Goal: Information Seeking & Learning: Learn about a topic

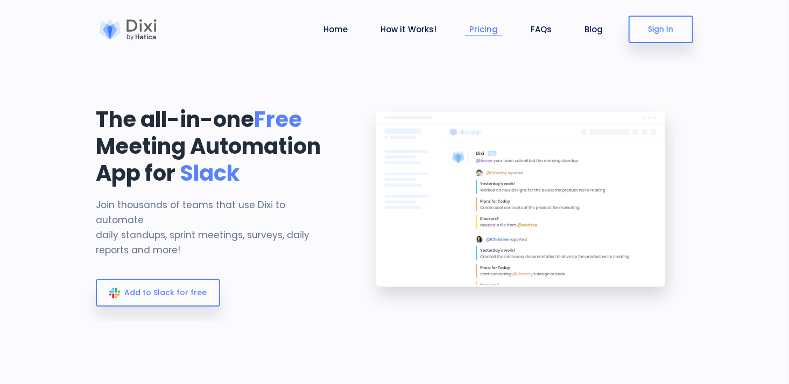
click at [478, 29] on link "Pricing" at bounding box center [483, 29] width 37 height 12
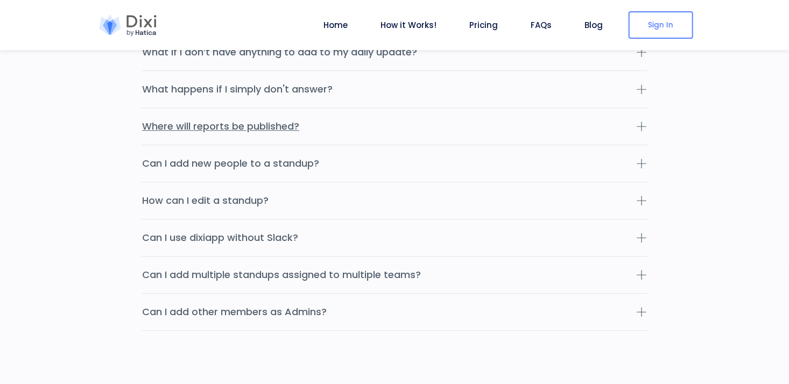
scroll to position [3432, 0]
click at [379, 293] on button "Can I add other members as Admins?" at bounding box center [395, 311] width 506 height 37
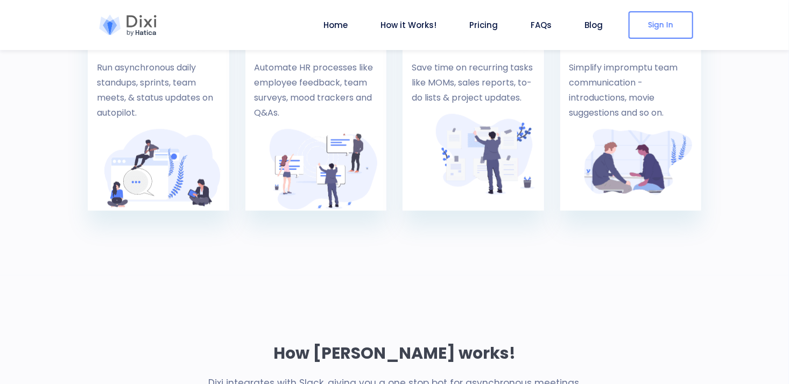
scroll to position [500, 0]
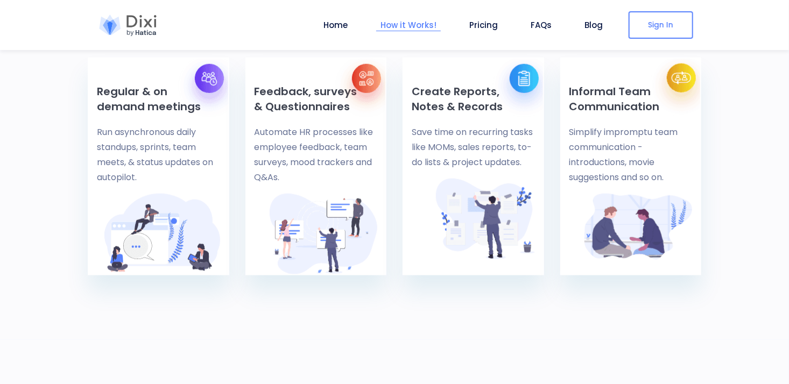
click at [422, 21] on link "How it Works!" at bounding box center [408, 25] width 65 height 12
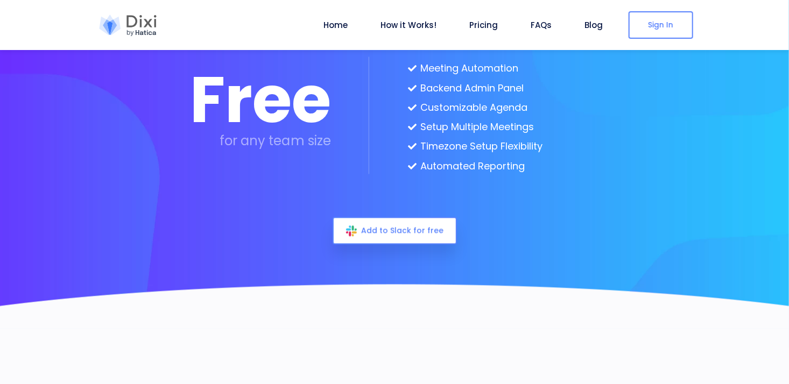
scroll to position [2935, 0]
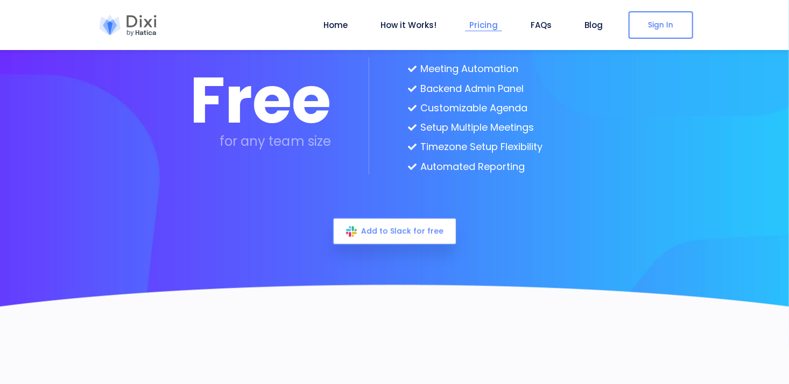
click at [488, 30] on link "Pricing" at bounding box center [483, 25] width 37 height 12
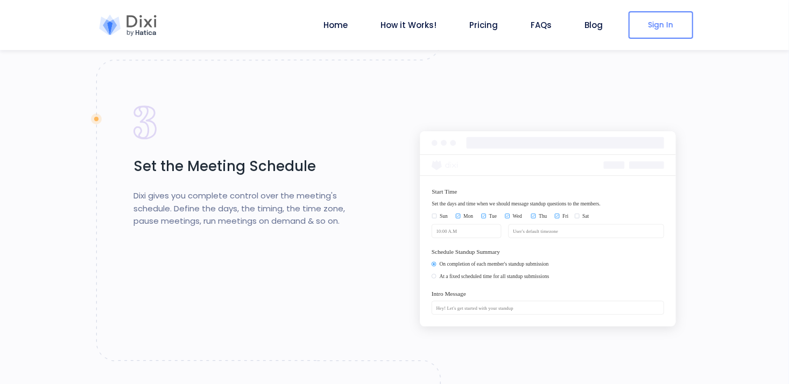
scroll to position [1485, 0]
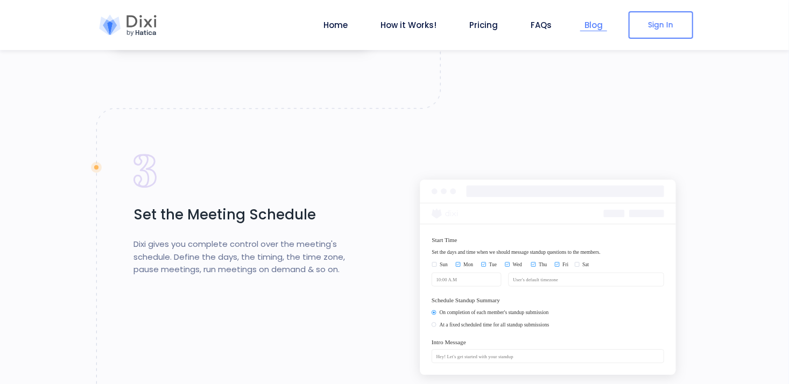
click at [591, 26] on link "Blog" at bounding box center [593, 25] width 27 height 12
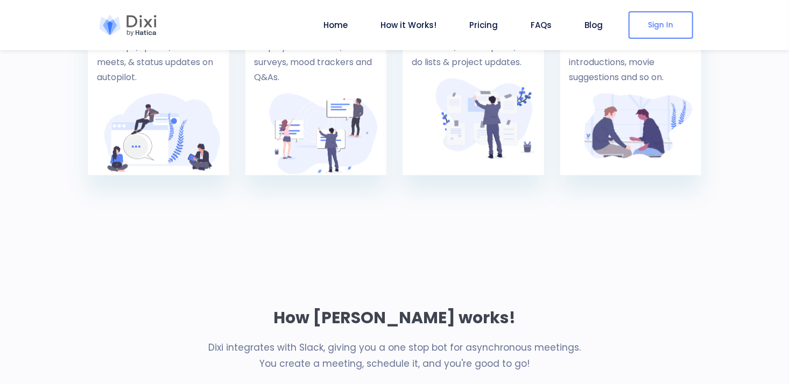
scroll to position [600, 0]
click at [599, 29] on link "Blog" at bounding box center [593, 25] width 27 height 12
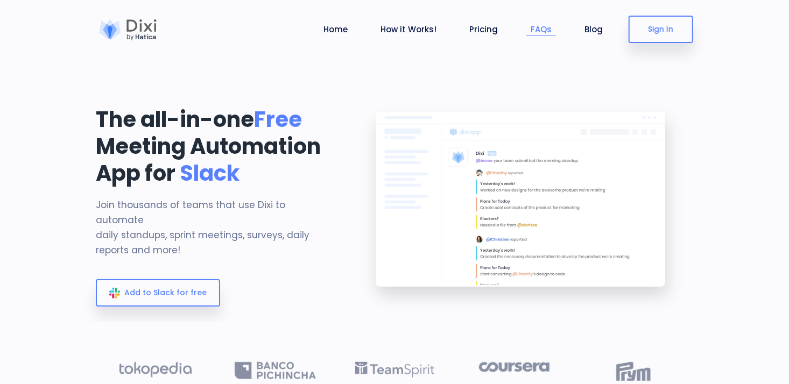
click at [537, 27] on link "FAQs" at bounding box center [542, 29] width 30 height 12
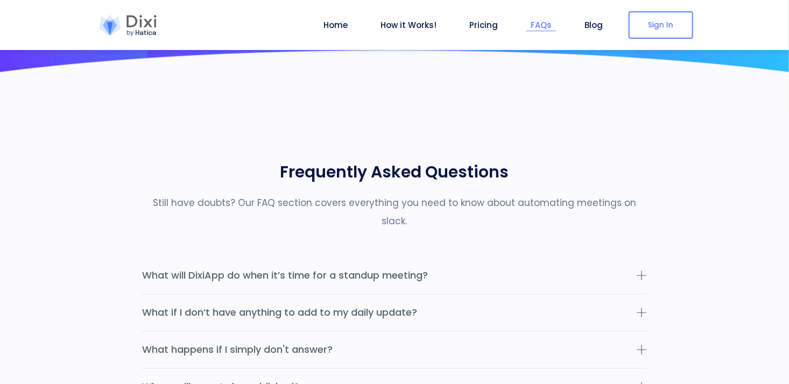
scroll to position [3226, 0]
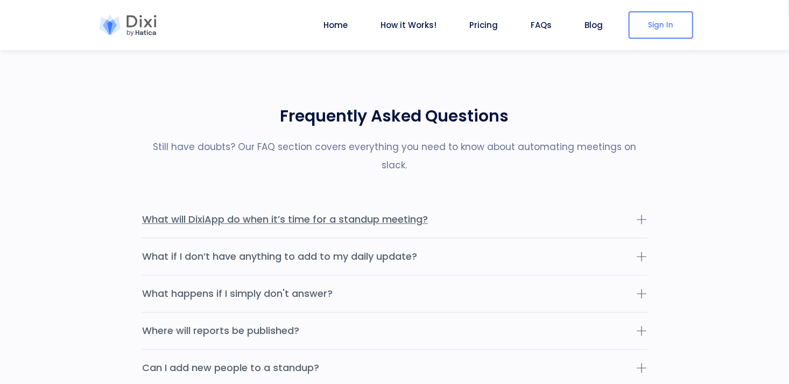
click at [433, 201] on button "What will DixiApp do when it’s time for a standup meeting?" at bounding box center [395, 219] width 506 height 37
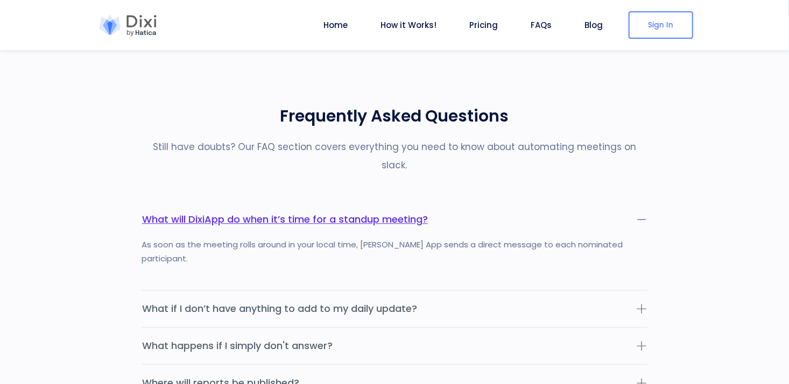
click at [433, 201] on button "What will DixiApp do when it’s time for a standup meeting?" at bounding box center [395, 219] width 506 height 37
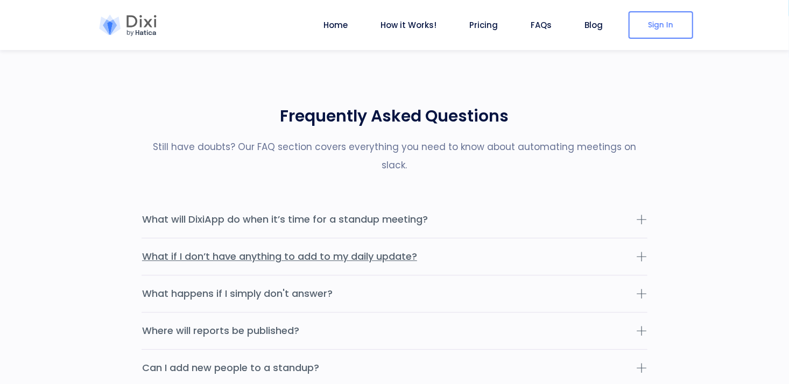
click at [419, 244] on button "What if I don’t have anything to add to my daily update?" at bounding box center [395, 257] width 506 height 37
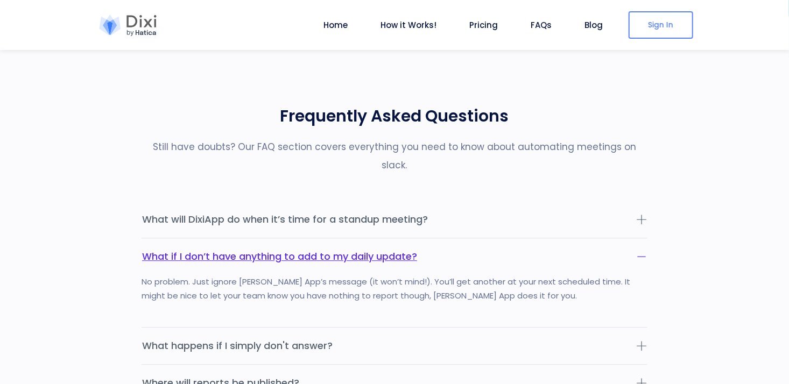
click at [419, 244] on button "What if I don’t have anything to add to my daily update?" at bounding box center [395, 257] width 506 height 37
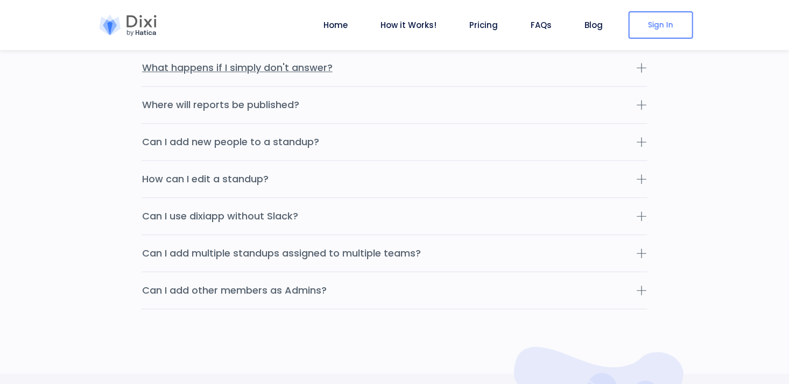
scroll to position [3459, 0]
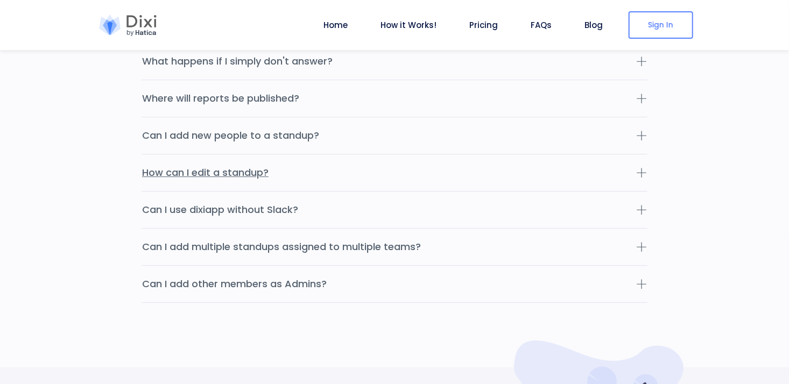
click at [308, 163] on button "How can I edit a standup?" at bounding box center [395, 173] width 506 height 37
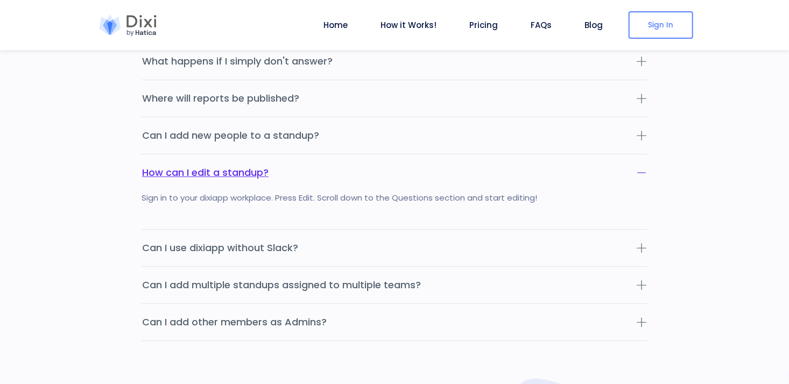
click at [308, 163] on button "How can I edit a standup?" at bounding box center [395, 173] width 506 height 37
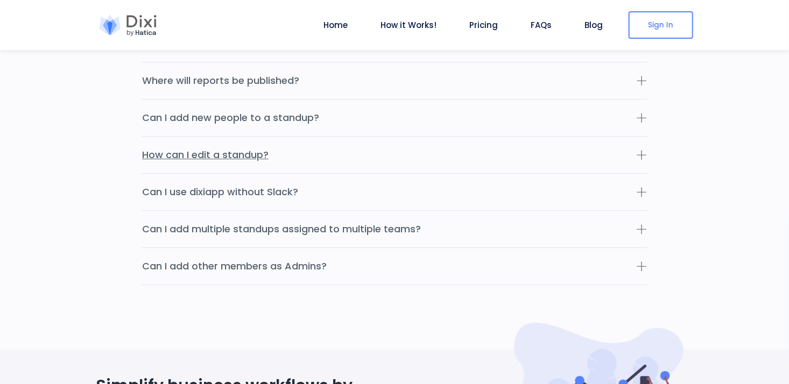
scroll to position [3478, 0]
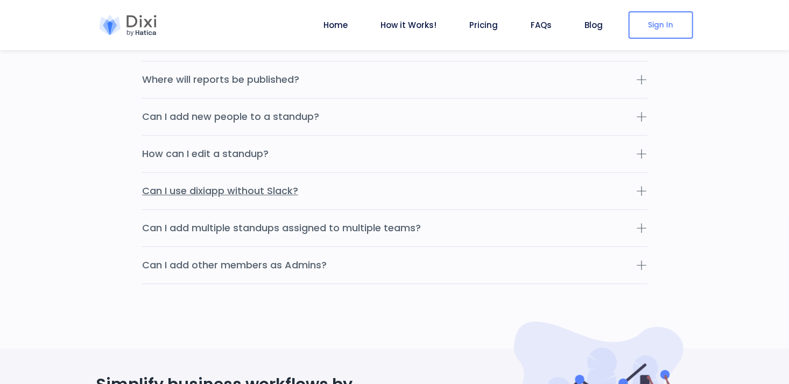
click at [305, 173] on button "Can I use dixiapp without Slack?" at bounding box center [395, 191] width 506 height 37
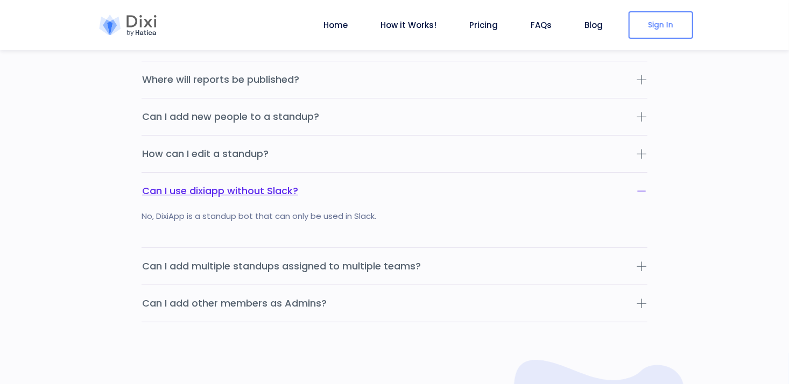
click at [305, 173] on button "Can I use dixiapp without Slack?" at bounding box center [395, 191] width 506 height 37
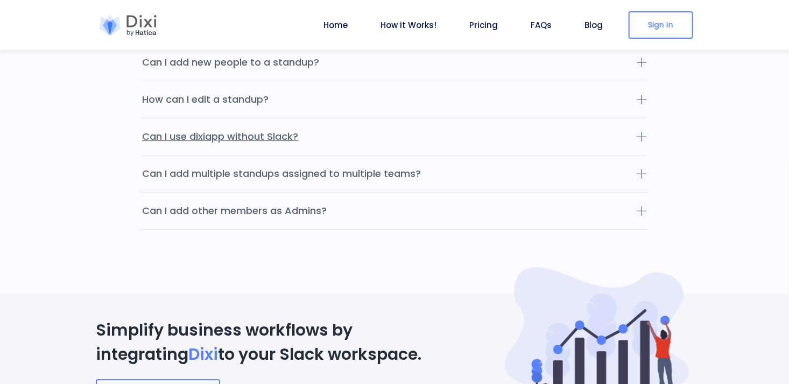
scroll to position [3534, 0]
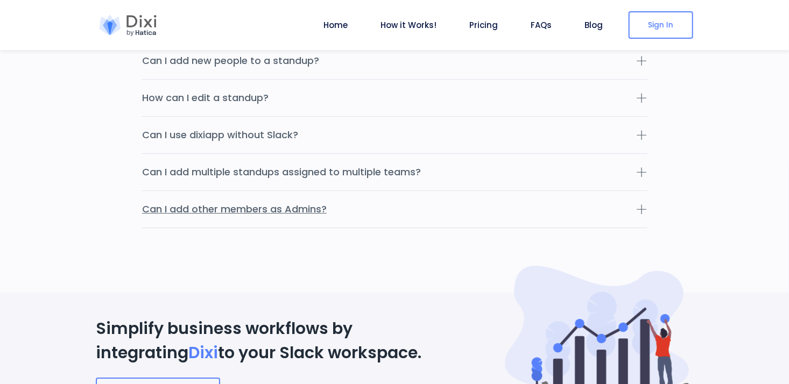
click at [301, 192] on button "Can I add other members as Admins?" at bounding box center [395, 209] width 506 height 37
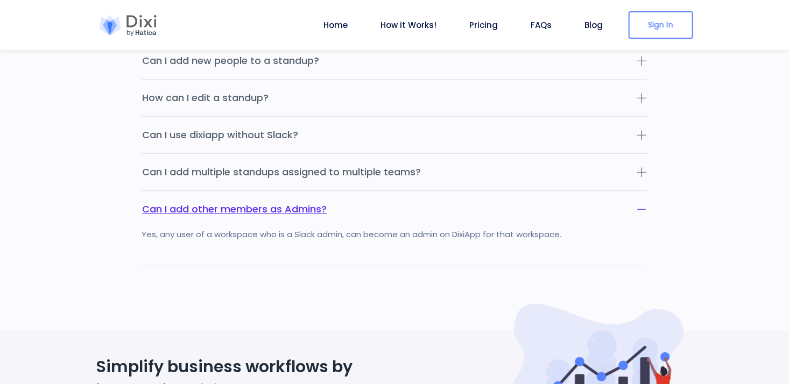
click at [301, 192] on button "Can I add other members as Admins?" at bounding box center [395, 209] width 506 height 37
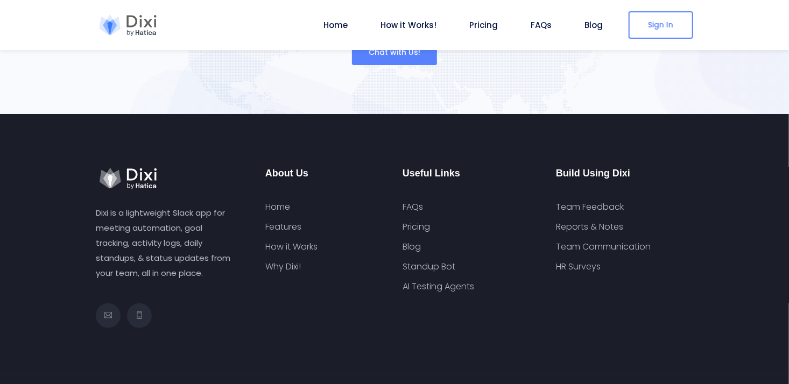
scroll to position [4082, 0]
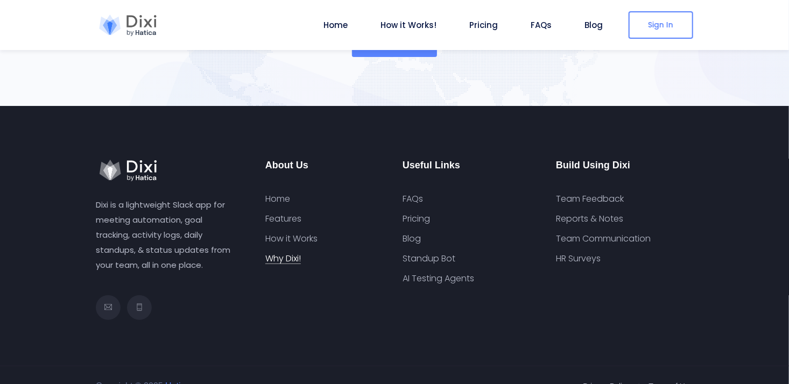
click at [284, 254] on link "Why Dixi!" at bounding box center [283, 259] width 36 height 11
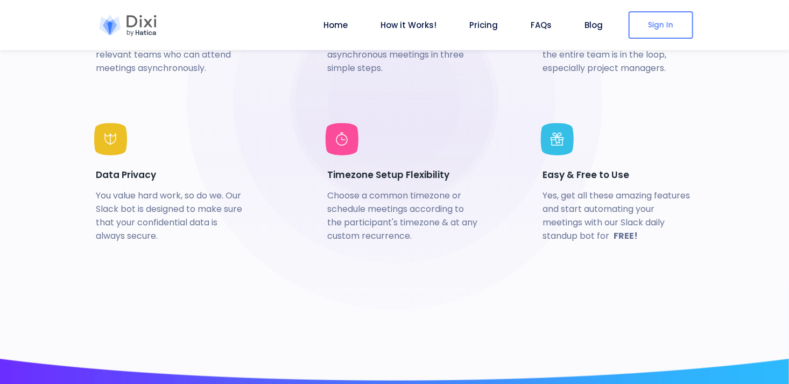
scroll to position [2557, 0]
